Goal: Navigation & Orientation: Find specific page/section

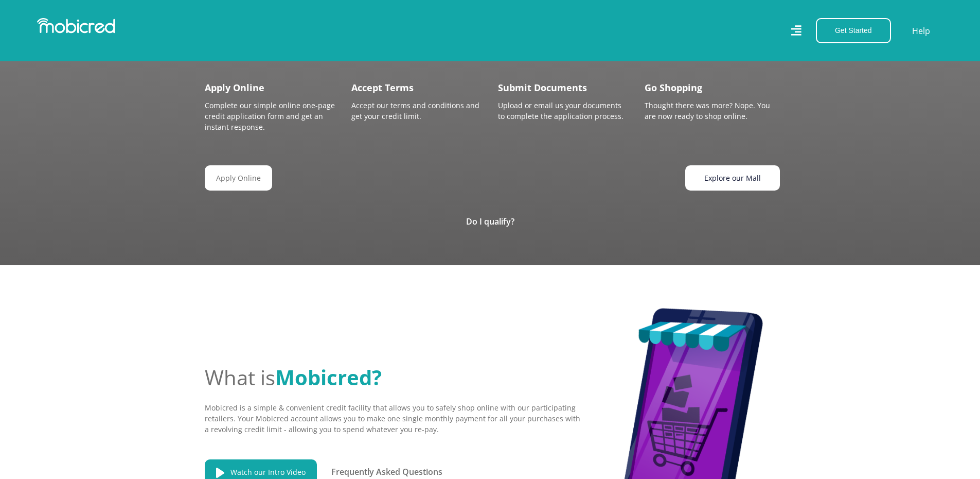
click at [737, 175] on link "Explore our Mall" at bounding box center [732, 177] width 95 height 25
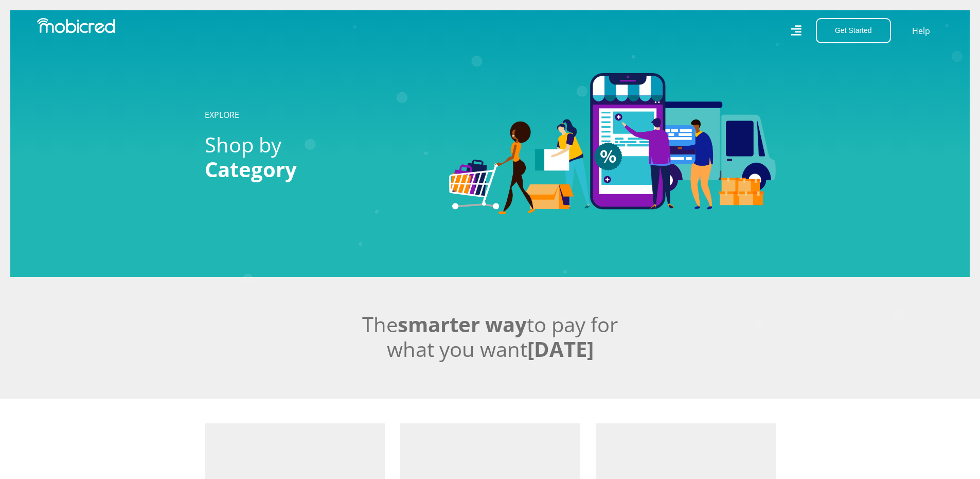
click at [802, 31] on icon at bounding box center [796, 30] width 11 height 15
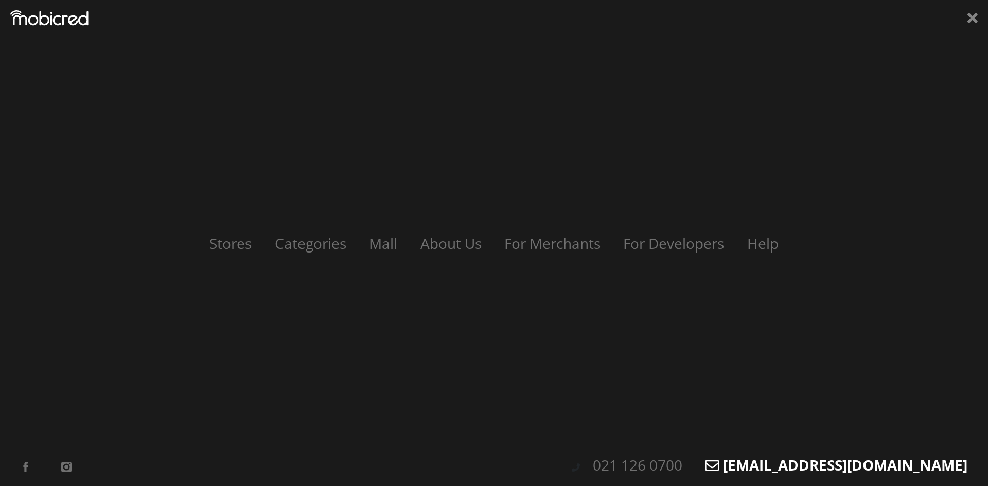
click at [768, 465] on link "[EMAIL_ADDRESS][DOMAIN_NAME]" at bounding box center [836, 465] width 283 height 20
click at [845, 377] on div "Stores Categories Mall About Us For Merchants For Developers Help Sign Up Sign …" at bounding box center [494, 243] width 988 height 486
click at [979, 268] on div "Stores Categories Mall About Us For Merchants For Developers Help Sign Up Sign …" at bounding box center [494, 243] width 988 height 486
